Goal: Find specific page/section: Find specific page/section

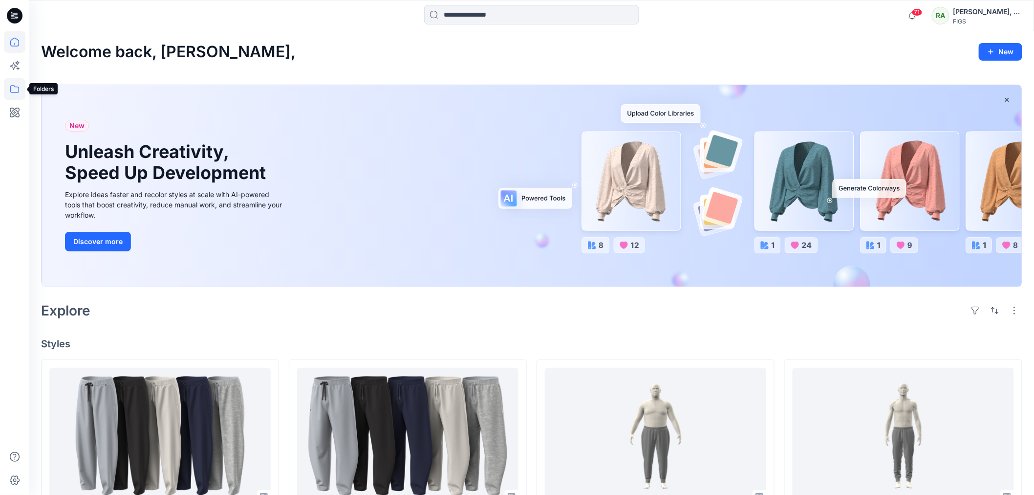
click at [16, 86] on icon at bounding box center [15, 89] width 22 height 22
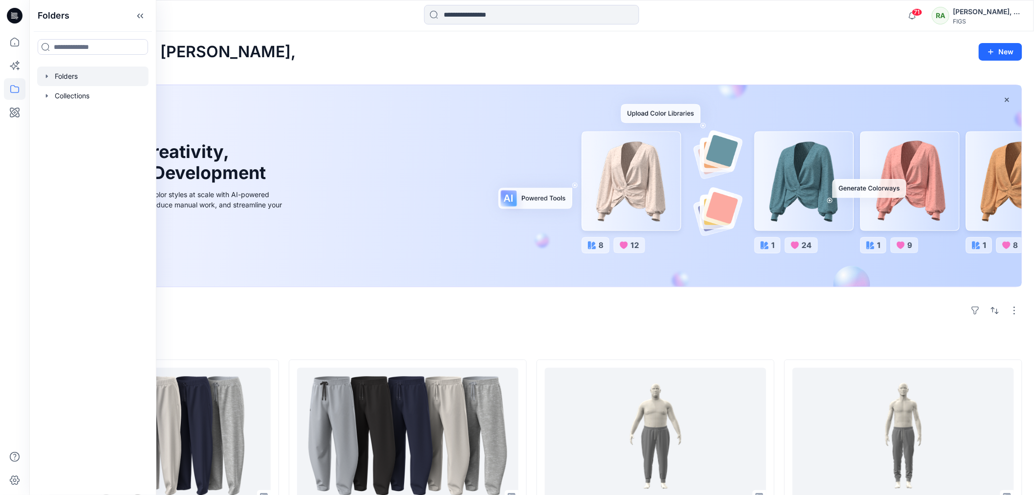
click at [80, 76] on div at bounding box center [92, 76] width 111 height 20
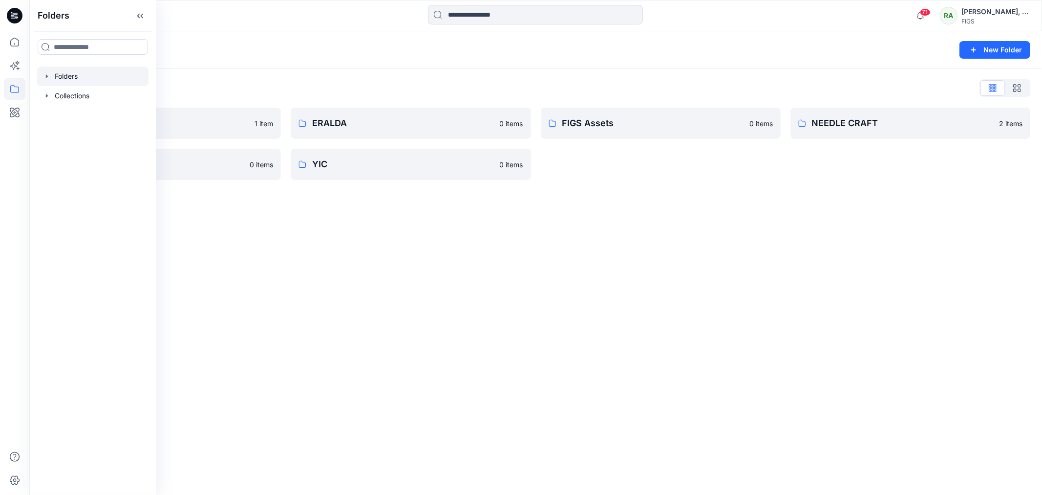
click at [414, 290] on div "Folders New Folder Folders List Browzwear Studio 1 item Regina Miracle 0 items …" at bounding box center [535, 262] width 1013 height 463
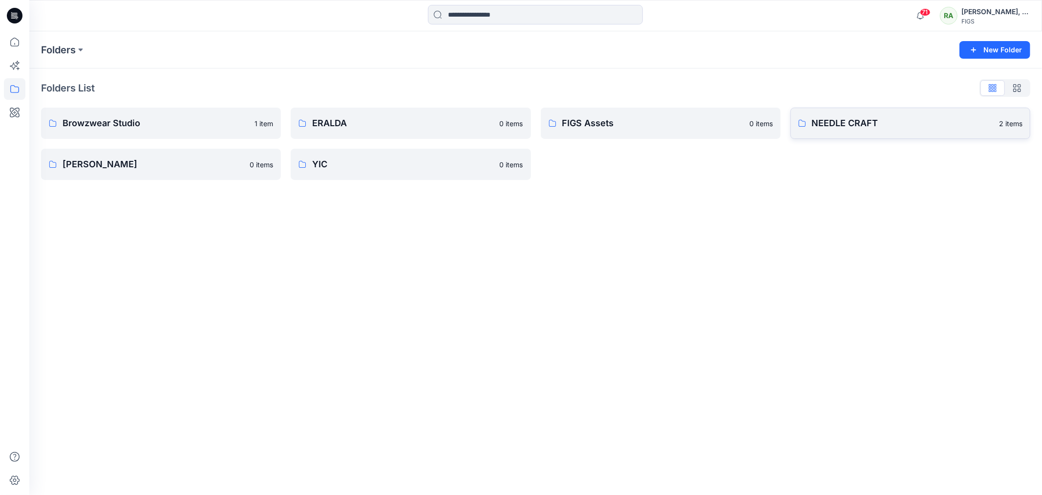
click at [833, 117] on p "NEEDLE CRAFT" at bounding box center [902, 123] width 181 height 14
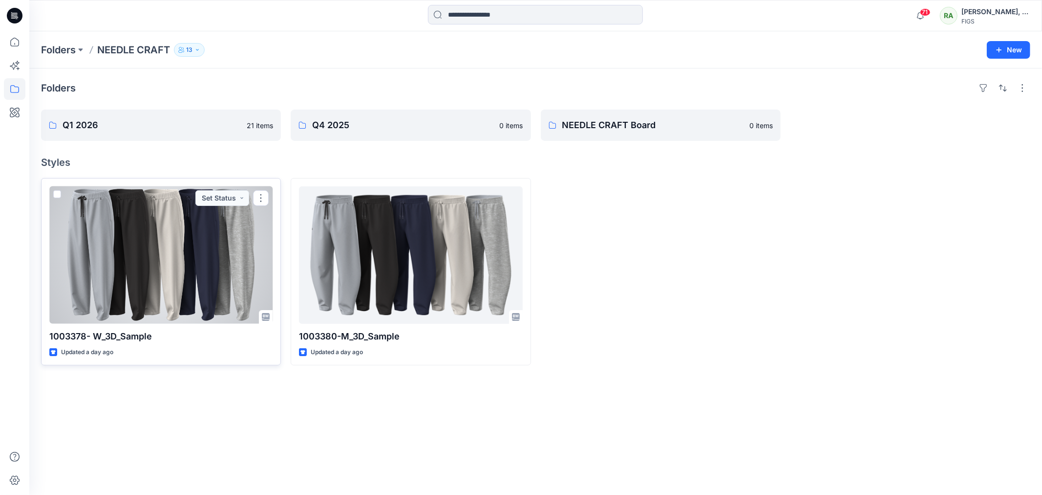
click at [111, 259] on div at bounding box center [160, 254] width 223 height 137
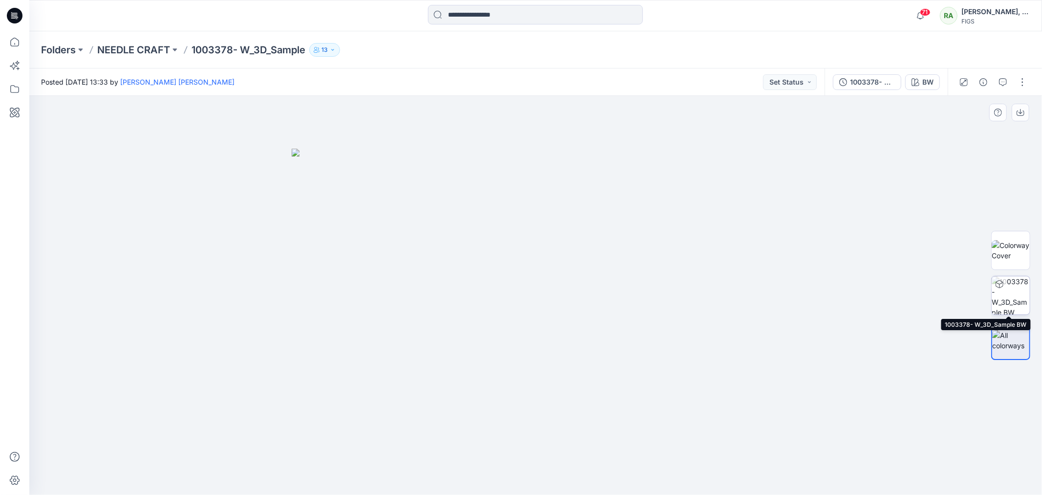
click at [1015, 292] on img at bounding box center [1011, 295] width 38 height 38
click at [1000, 284] on icon at bounding box center [1000, 283] width 7 height 2
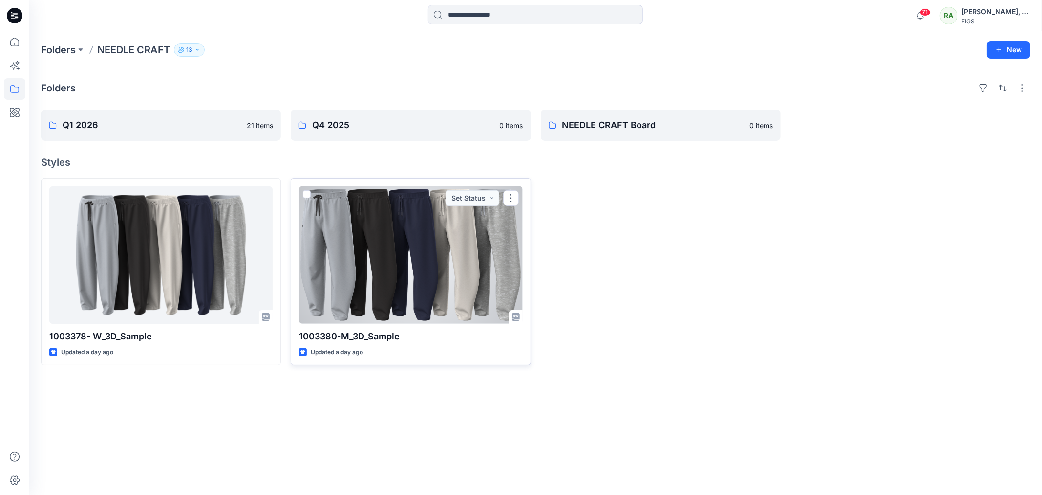
click at [407, 264] on div at bounding box center [410, 254] width 223 height 137
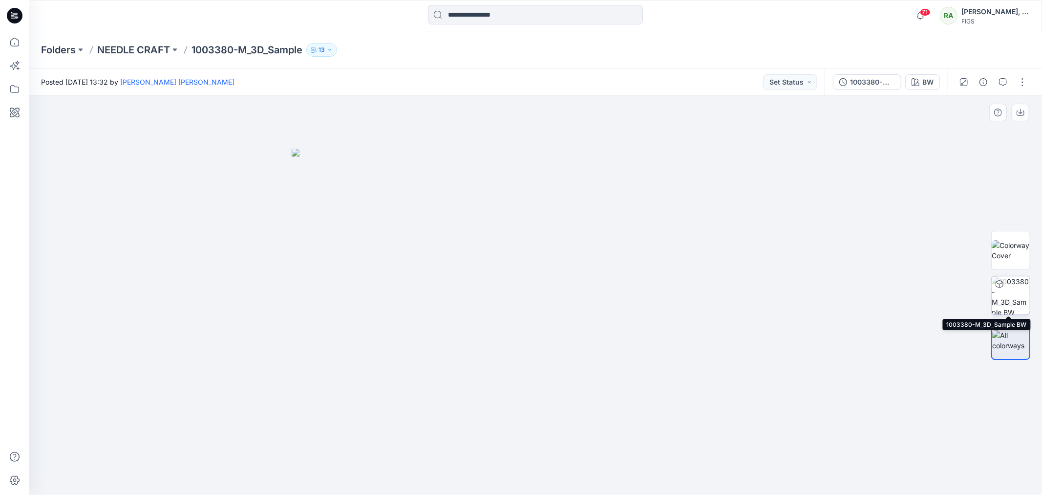
click at [1014, 292] on img at bounding box center [1011, 295] width 38 height 38
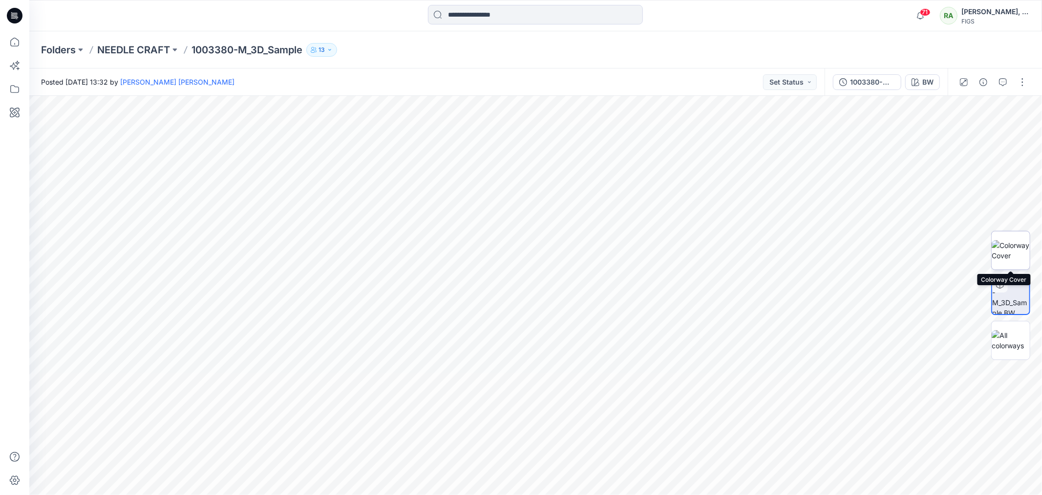
click at [1007, 244] on img at bounding box center [1011, 250] width 38 height 21
click at [1014, 340] on img at bounding box center [1011, 340] width 38 height 21
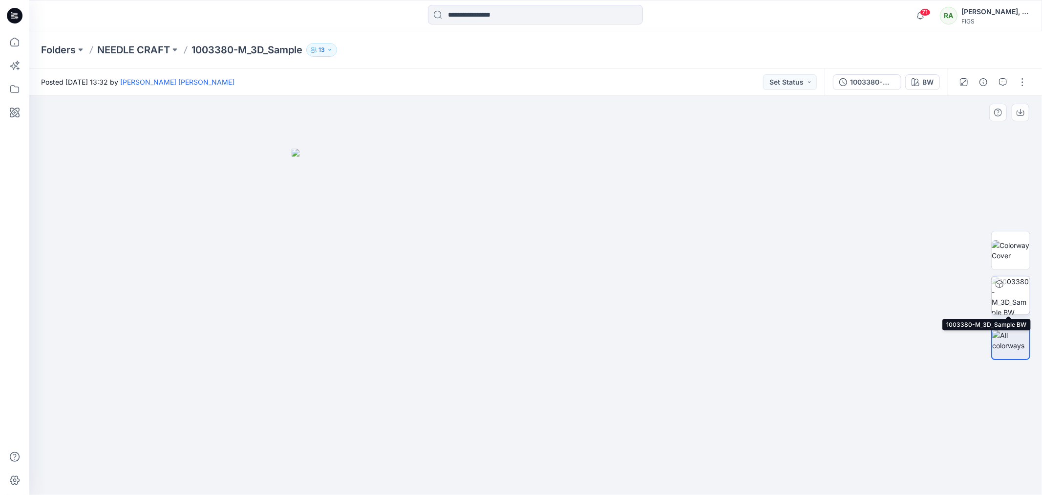
click at [1014, 293] on img at bounding box center [1011, 295] width 38 height 38
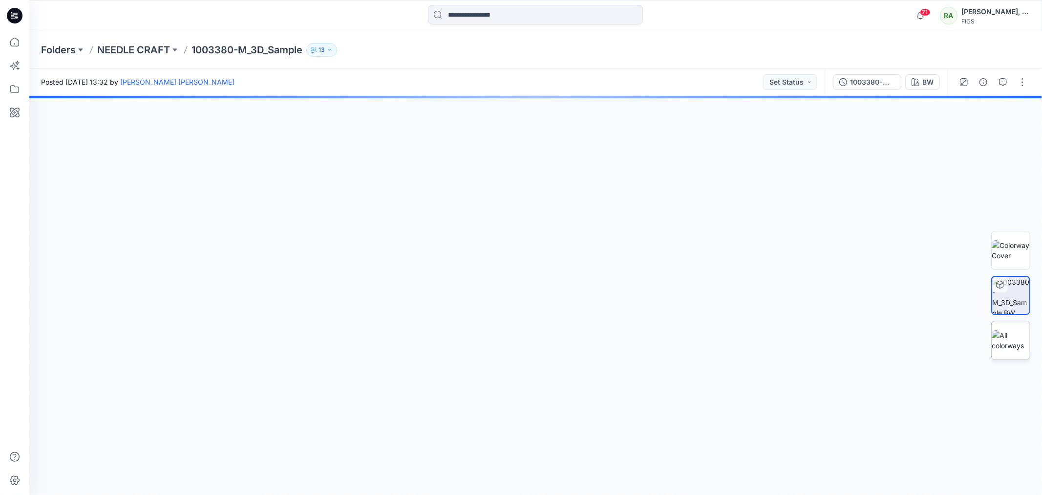
click at [1003, 338] on img at bounding box center [1011, 340] width 38 height 21
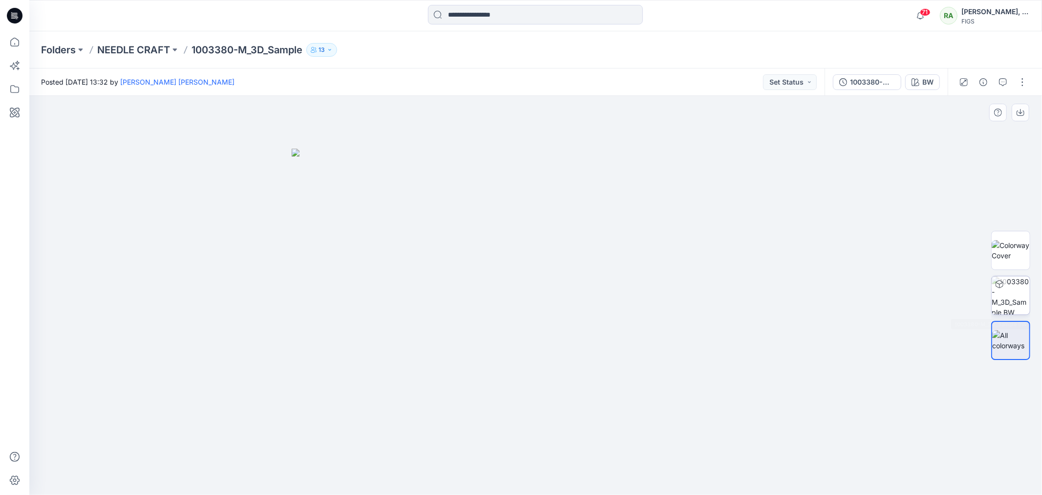
click at [1008, 288] on div at bounding box center [1011, 295] width 39 height 39
